Goal: Browse casually

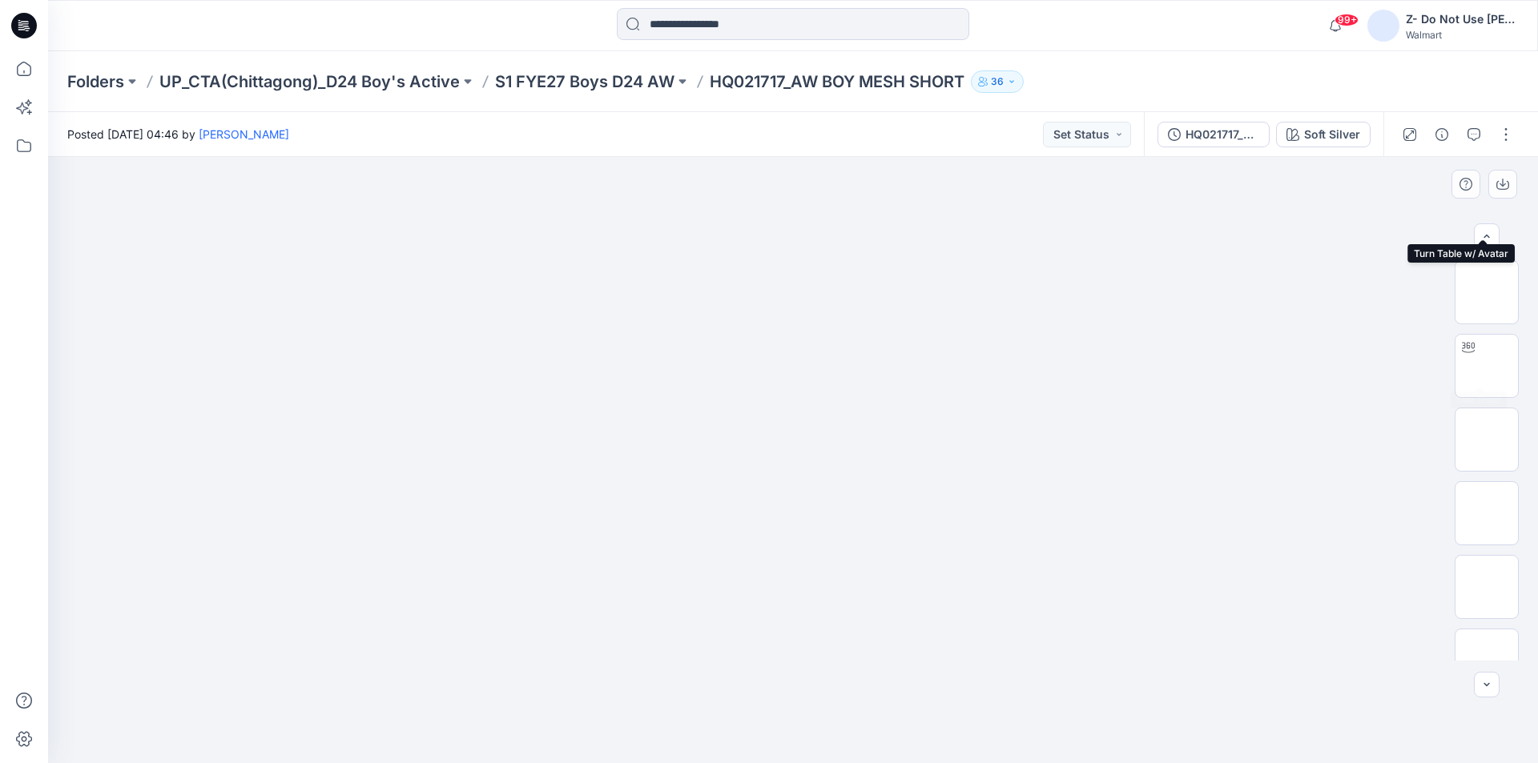
scroll to position [179, 0]
